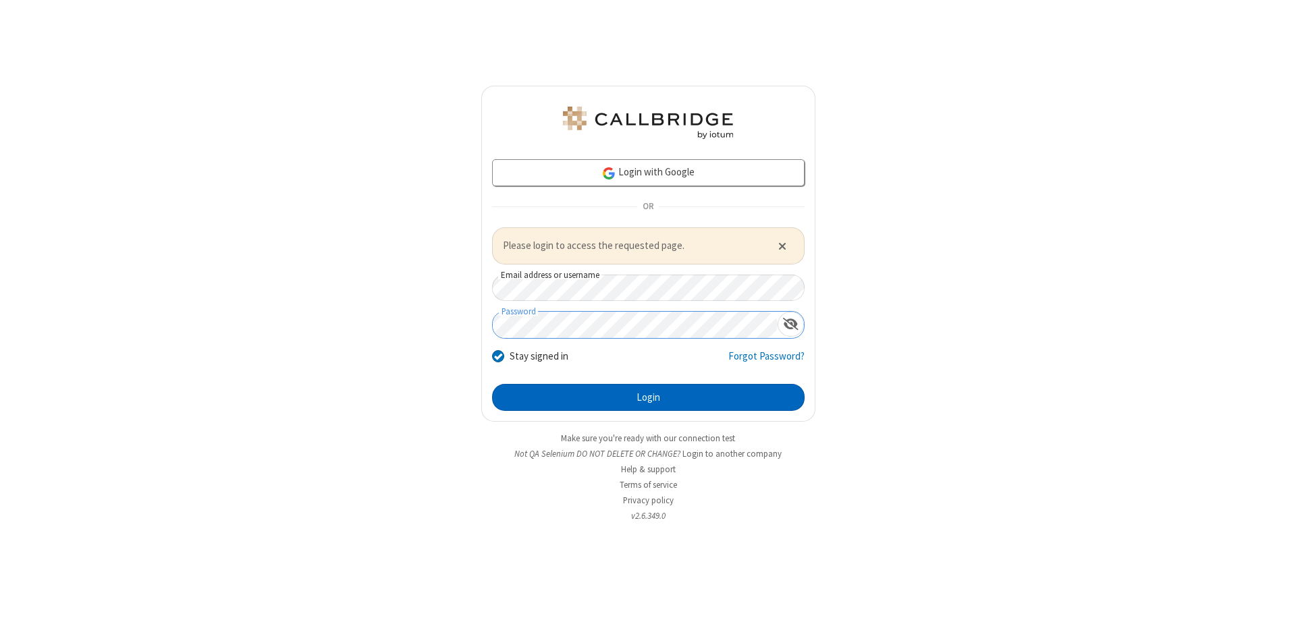
click at [648, 397] on button "Login" at bounding box center [648, 397] width 313 height 27
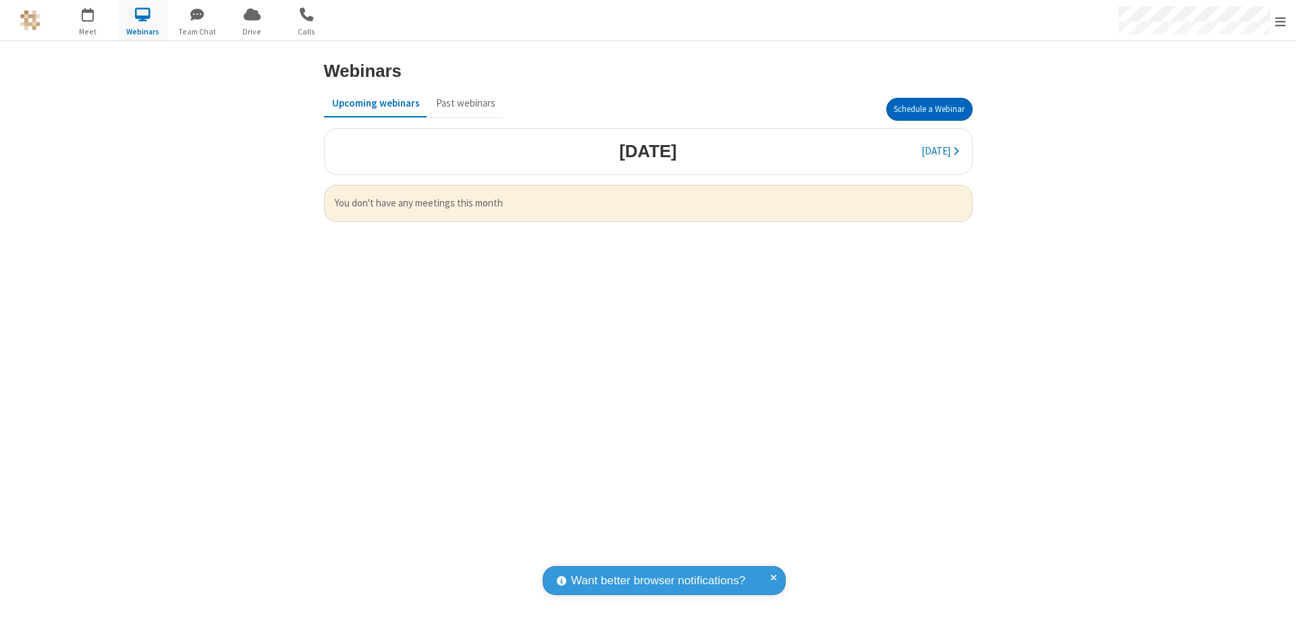
click at [929, 109] on button "Schedule a Webinar" at bounding box center [930, 109] width 86 height 23
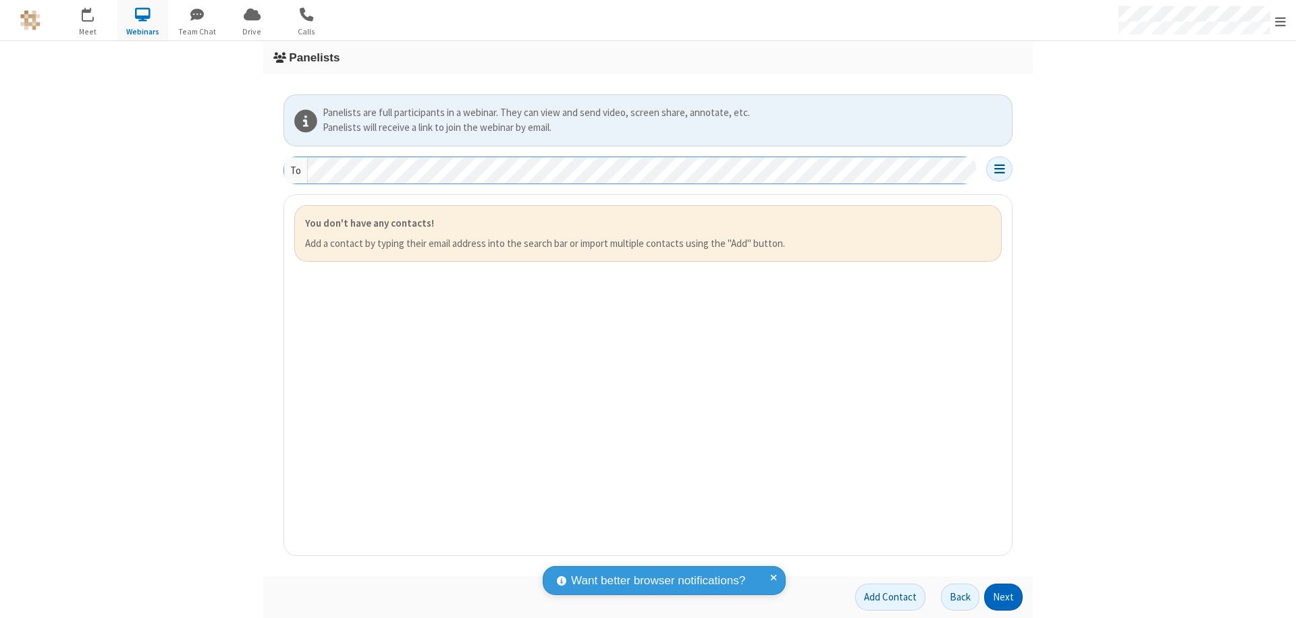
click at [1004, 598] on button "Next" at bounding box center [1003, 597] width 38 height 27
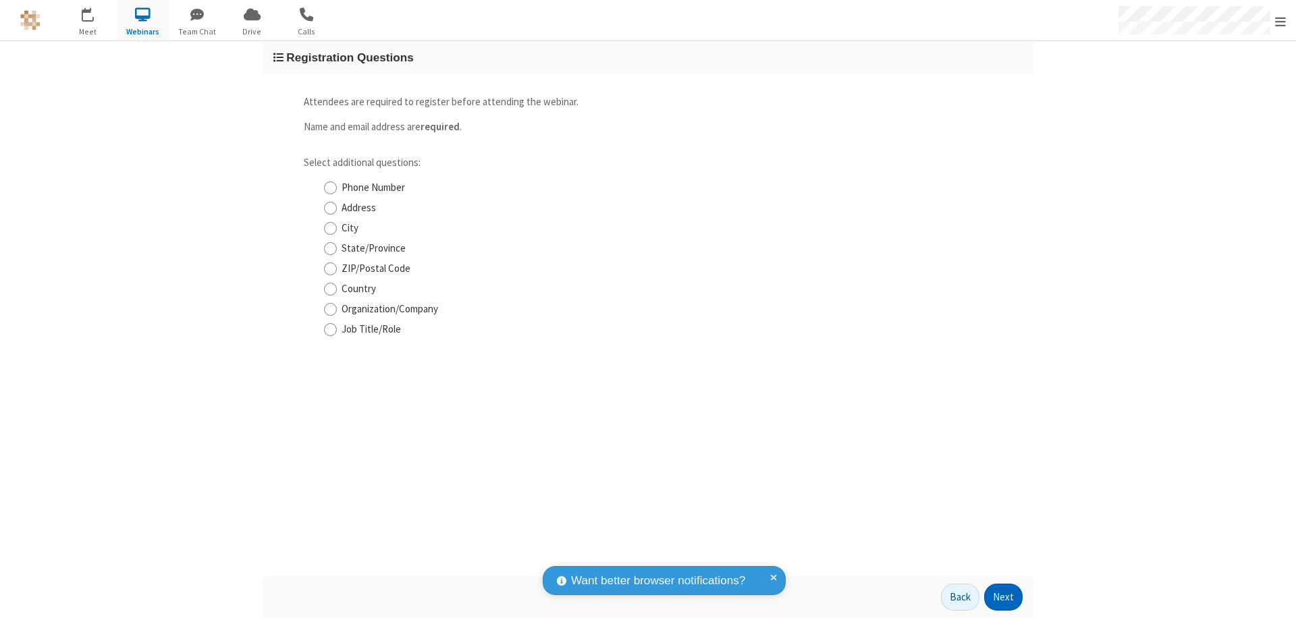
click at [330, 188] on input "Phone Number" at bounding box center [330, 188] width 13 height 14
checkbox input "true"
click at [1004, 598] on button "Next" at bounding box center [1003, 597] width 38 height 27
